Goal: Task Accomplishment & Management: Use online tool/utility

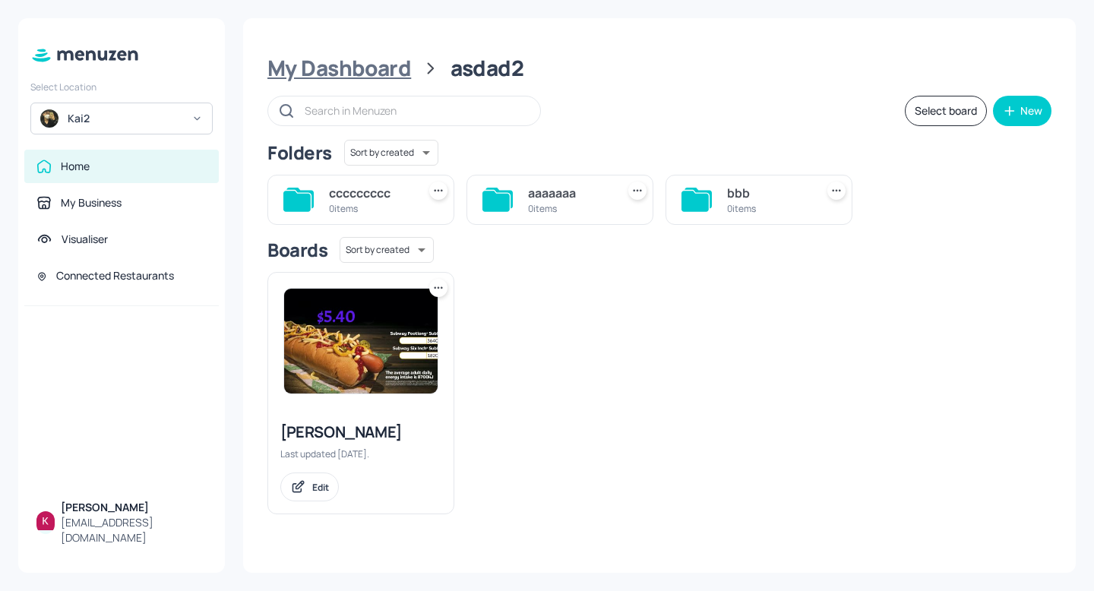
click at [305, 65] on div "My Dashboard" at bounding box center [339, 68] width 144 height 27
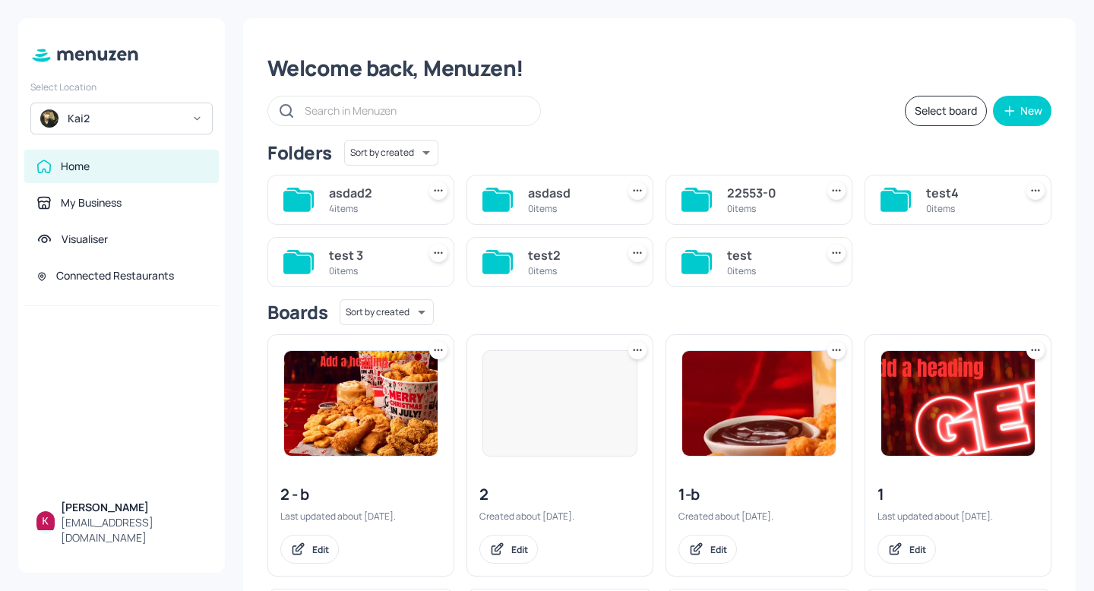
click at [155, 112] on div "Kai2" at bounding box center [125, 118] width 115 height 15
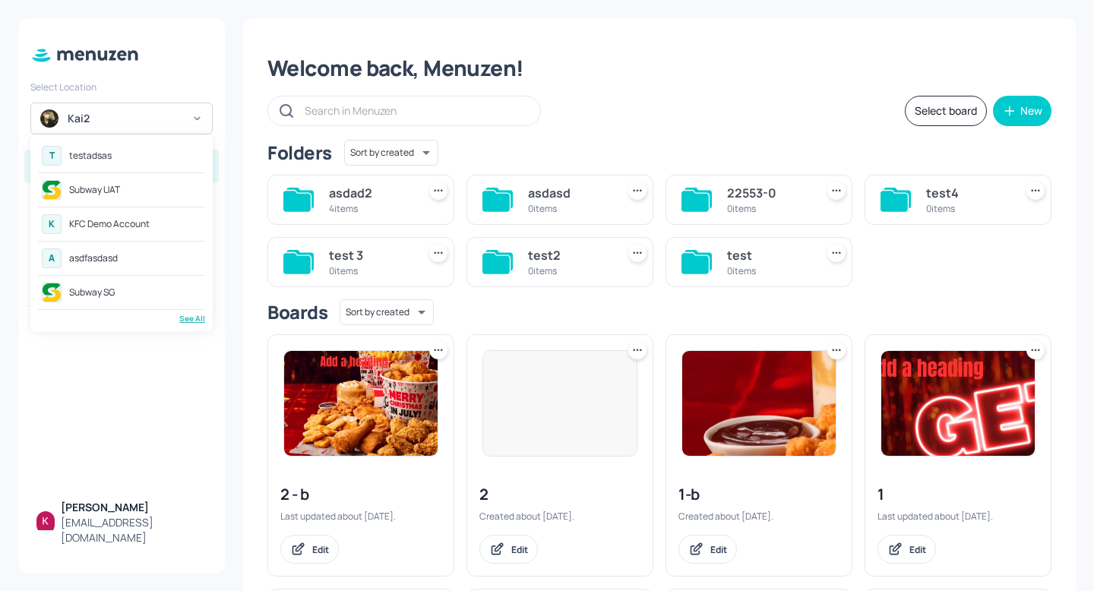
click at [138, 158] on div "T testadsas" at bounding box center [121, 155] width 167 height 27
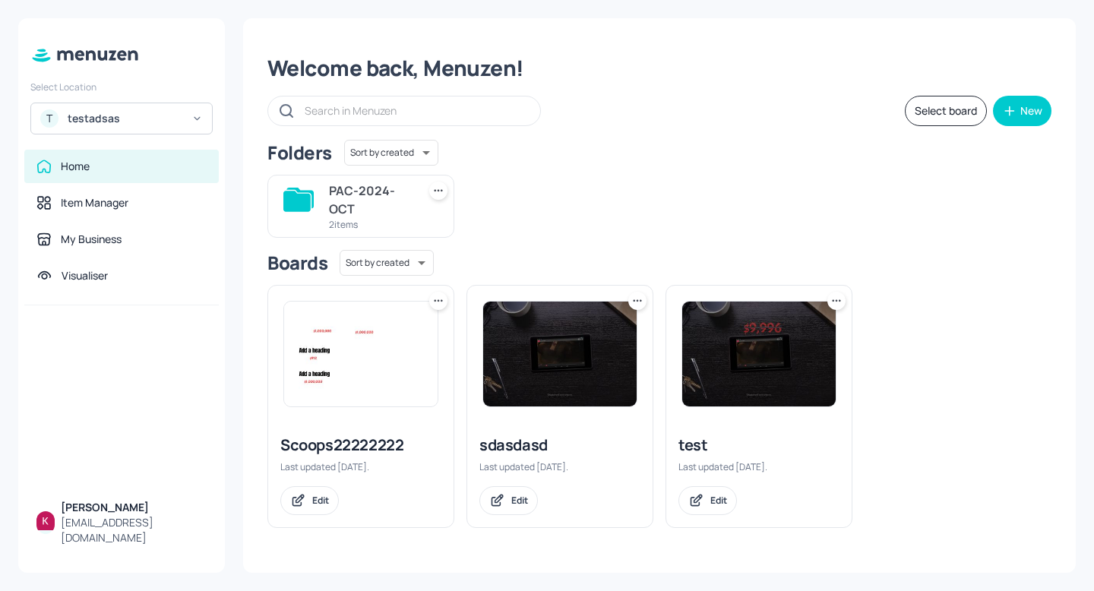
click at [359, 365] on img at bounding box center [360, 354] width 153 height 105
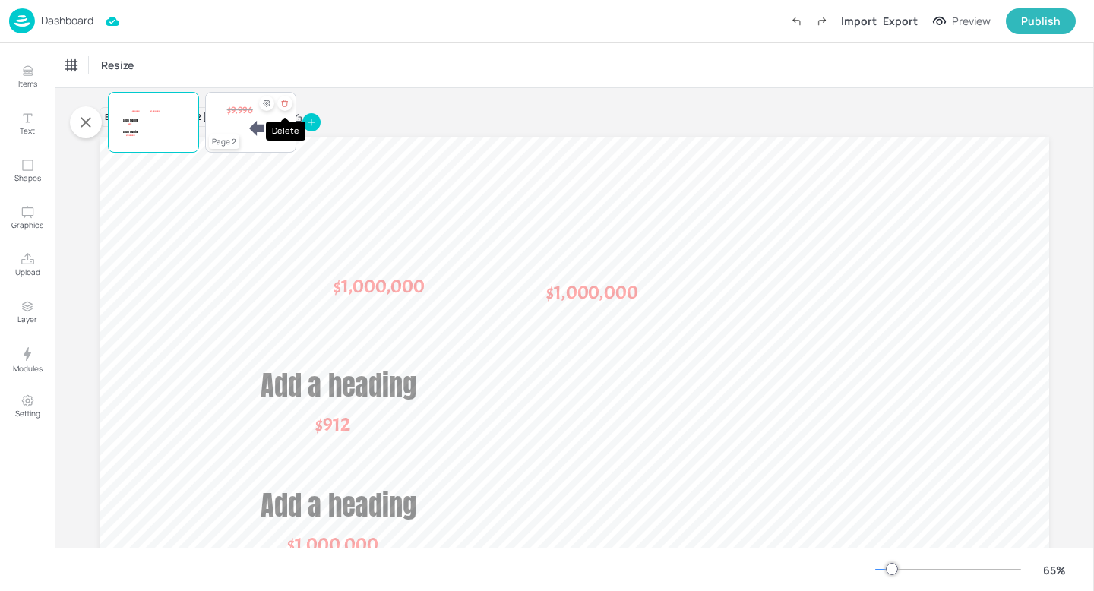
click at [284, 96] on div "Delete" at bounding box center [284, 103] width 15 height 15
